Goal: Task Accomplishment & Management: Manage account settings

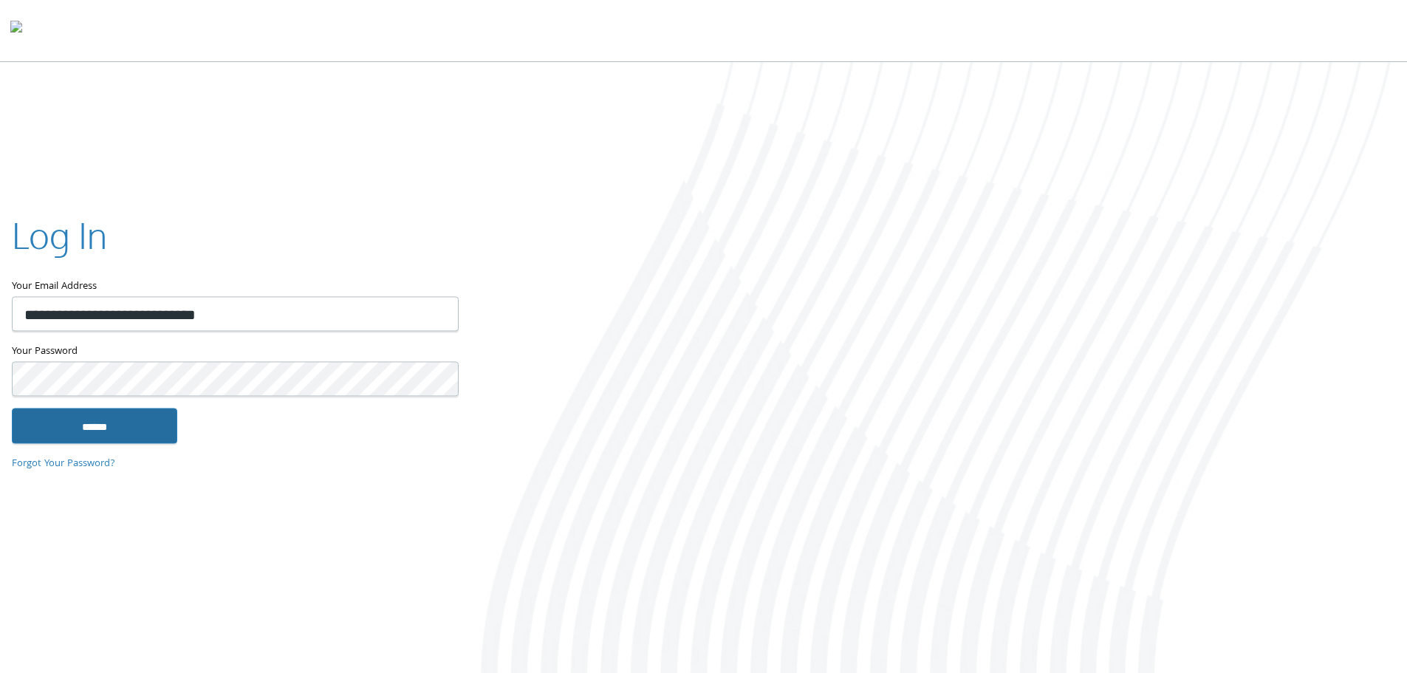
click at [140, 408] on input "******" at bounding box center [94, 425] width 165 height 35
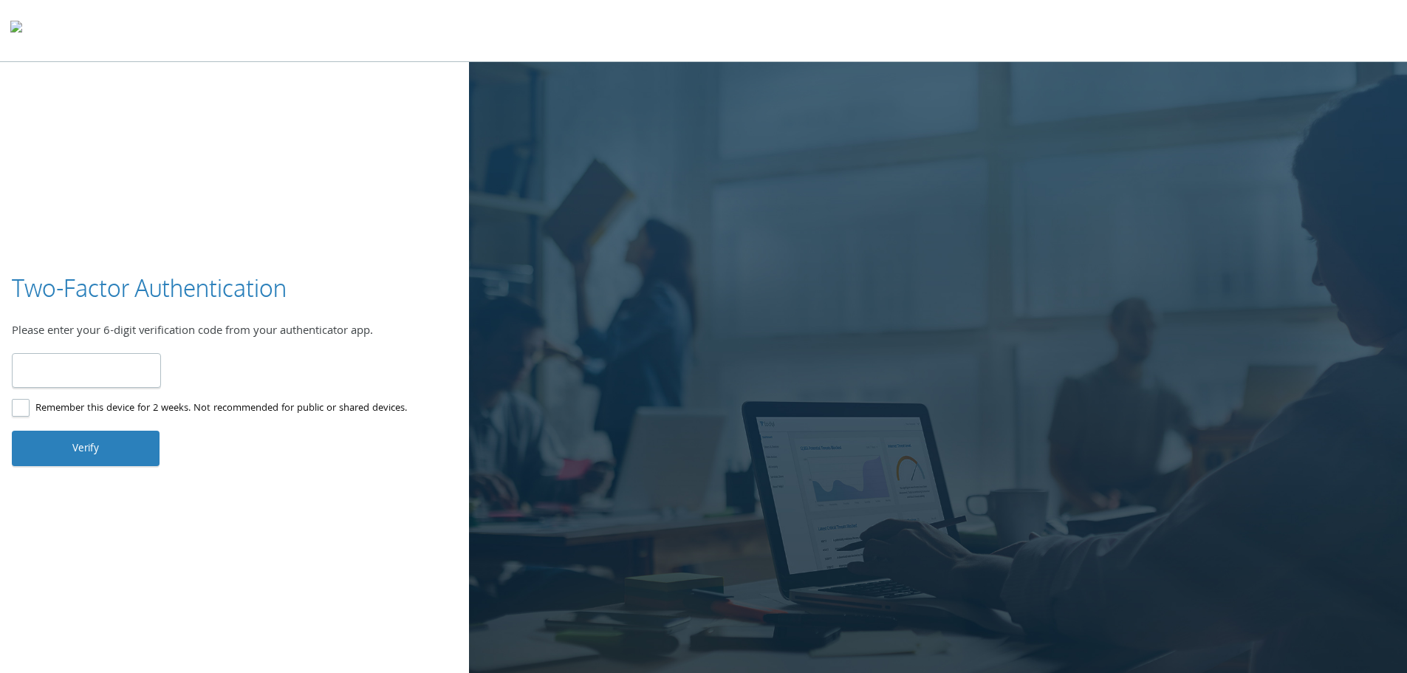
click at [101, 372] on input "number" at bounding box center [86, 370] width 149 height 35
type input "******"
